Goal: Obtain resource: Obtain resource

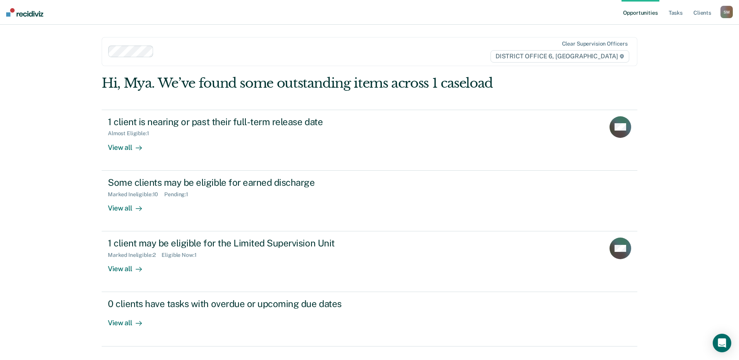
click at [705, 65] on div "Opportunities Tasks Client s [PERSON_NAME] [PERSON_NAME] Profile How it works L…" at bounding box center [369, 180] width 739 height 360
click at [703, 17] on link "Client s" at bounding box center [702, 12] width 21 height 25
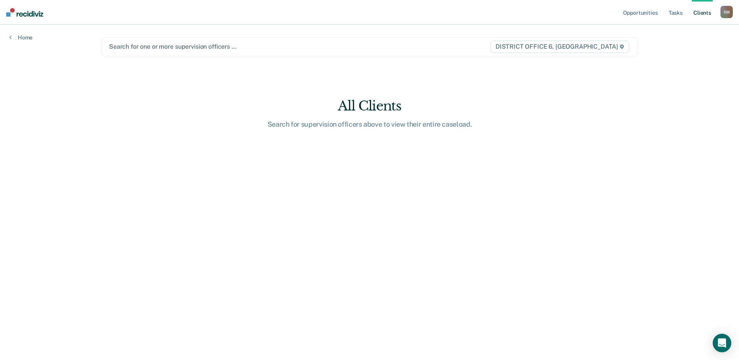
click at [173, 52] on div "Search for one or more supervision officers … DISTRICT OFFICE 6, [GEOGRAPHIC_DA…" at bounding box center [370, 46] width 536 height 19
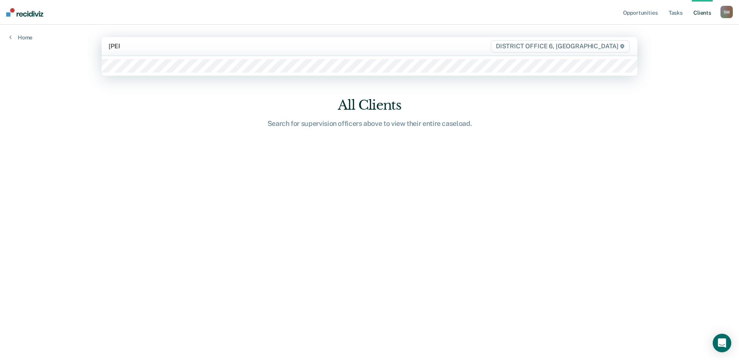
type input "[PERSON_NAME]"
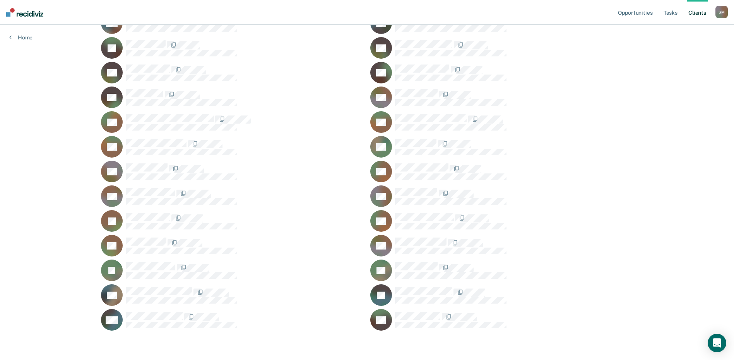
scroll to position [659, 0]
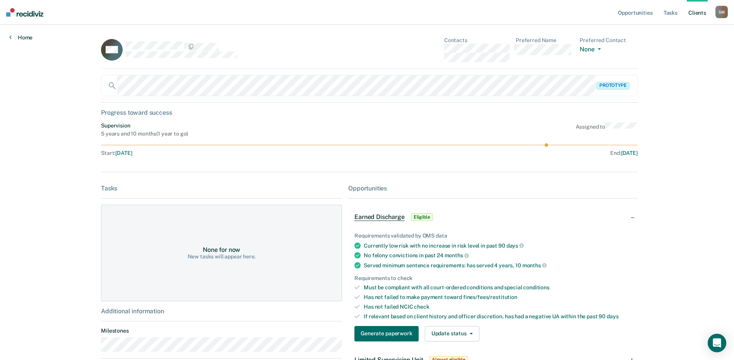
click at [22, 38] on link "Home" at bounding box center [20, 37] width 23 height 7
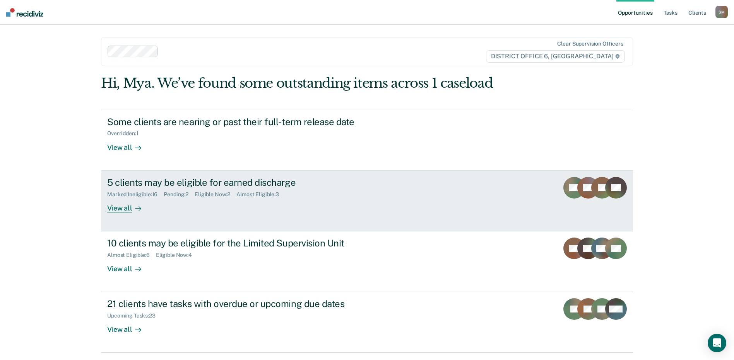
click at [122, 210] on div "View all" at bounding box center [128, 205] width 43 height 15
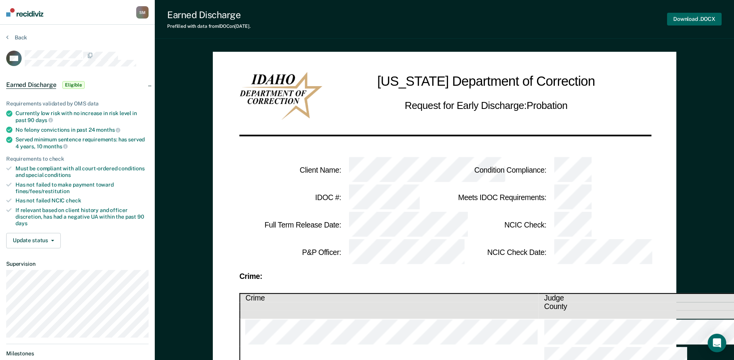
click at [677, 20] on button "Download .DOCX" at bounding box center [694, 19] width 55 height 13
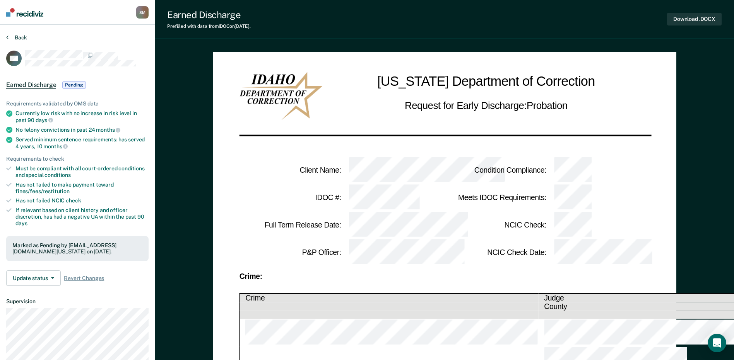
click at [12, 36] on button "Back" at bounding box center [16, 37] width 21 height 7
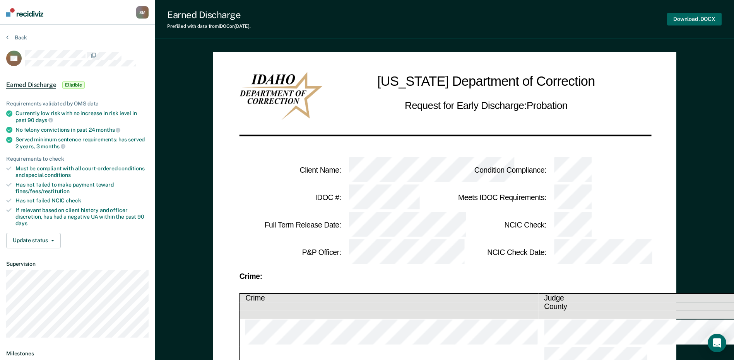
click at [693, 20] on button "Download .DOCX" at bounding box center [694, 19] width 55 height 13
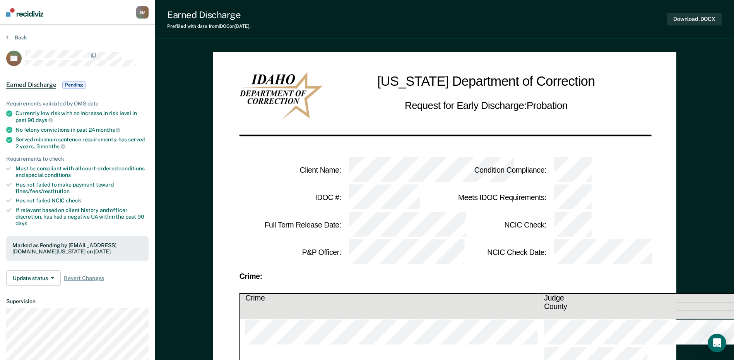
click at [447, 35] on div "Earned Discharge Prefilled with data from IDOC on [DATE] . Download .DOCX" at bounding box center [444, 19] width 579 height 39
